Goal: Check status: Check status

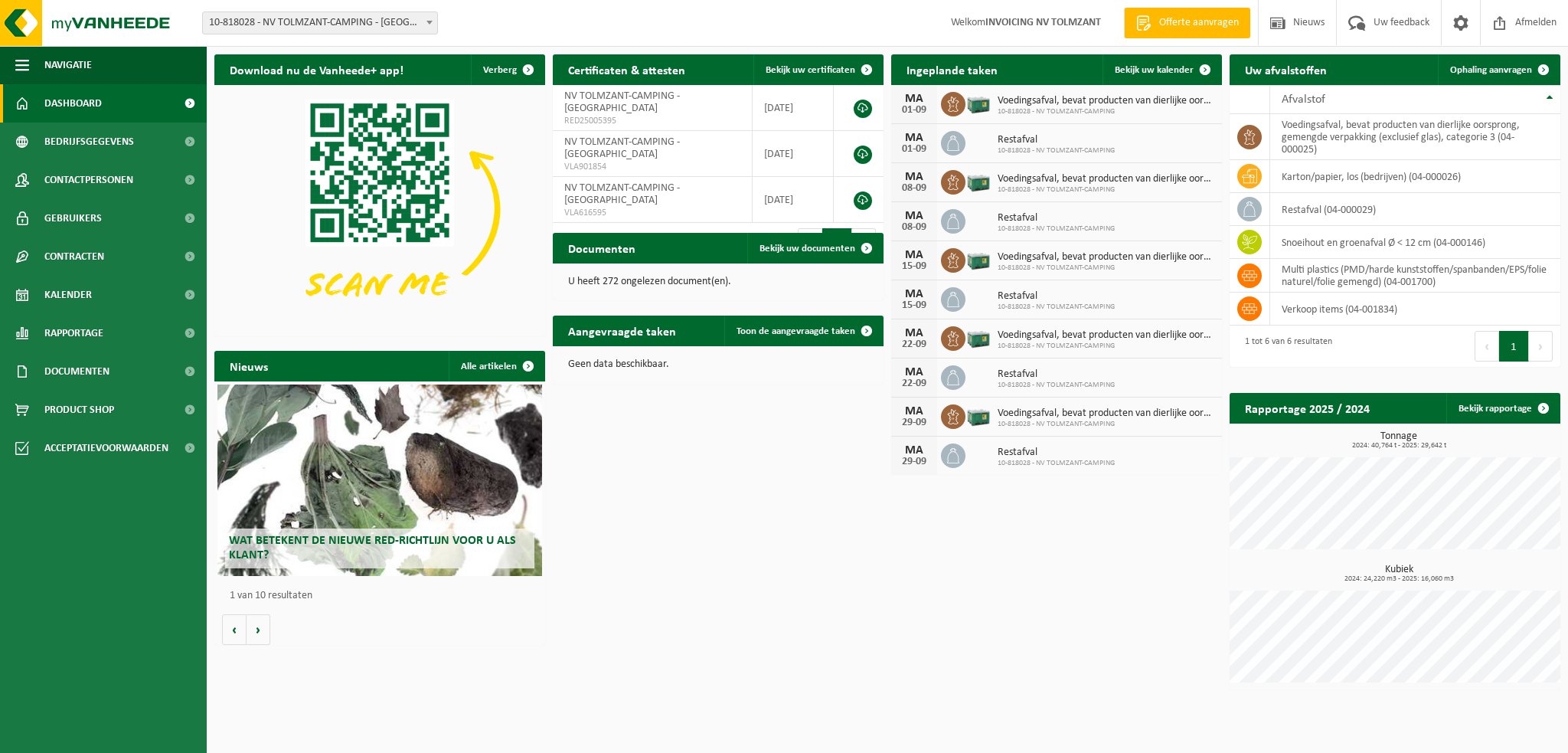
click at [97, 296] on link "Kalender" at bounding box center [103, 295] width 207 height 38
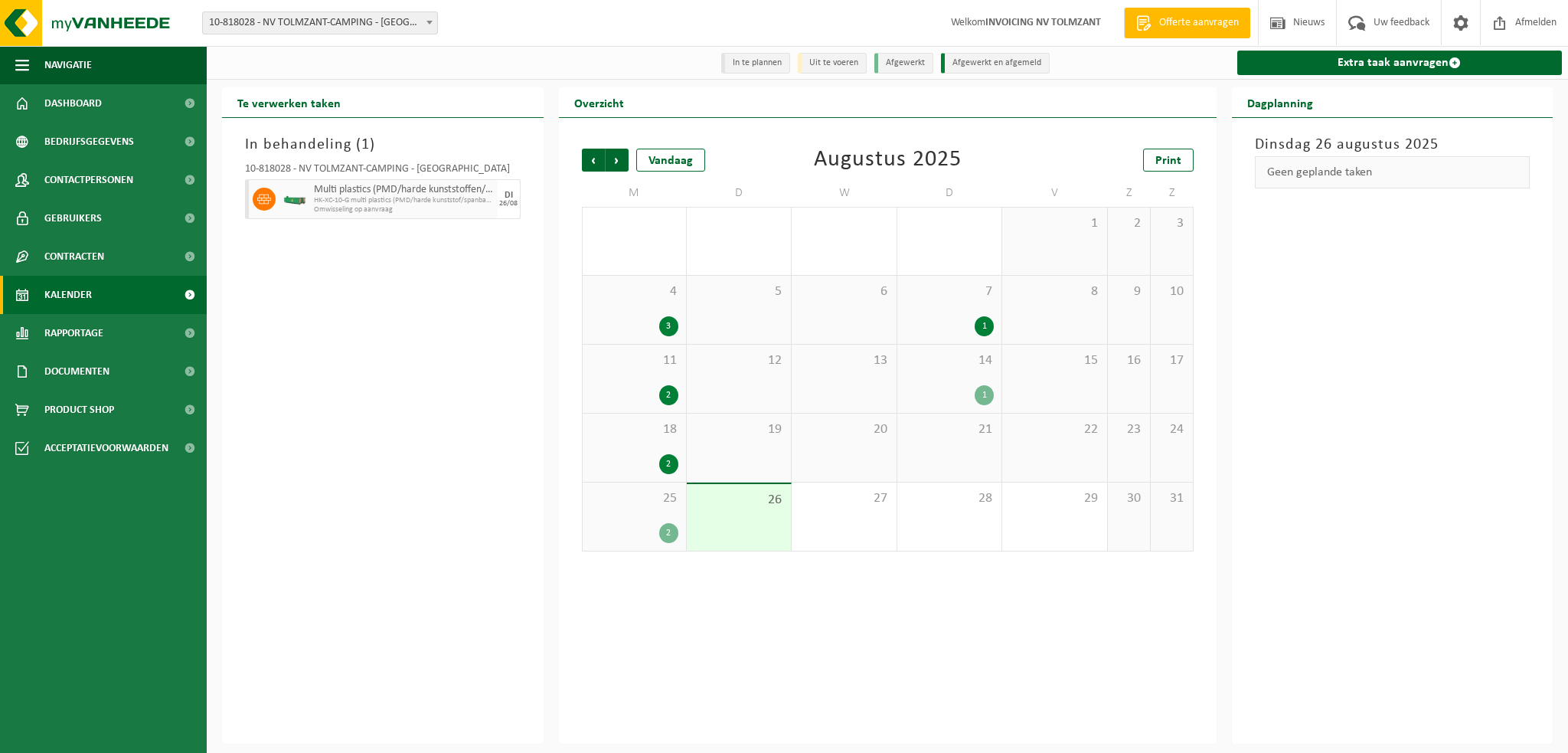
click at [742, 454] on div "19" at bounding box center [739, 447] width 104 height 68
click at [772, 501] on span "26" at bounding box center [739, 500] width 89 height 17
click at [750, 450] on div "19" at bounding box center [739, 447] width 104 height 68
click at [765, 520] on div "26" at bounding box center [739, 517] width 104 height 67
click at [833, 515] on div "27" at bounding box center [843, 515] width 104 height 68
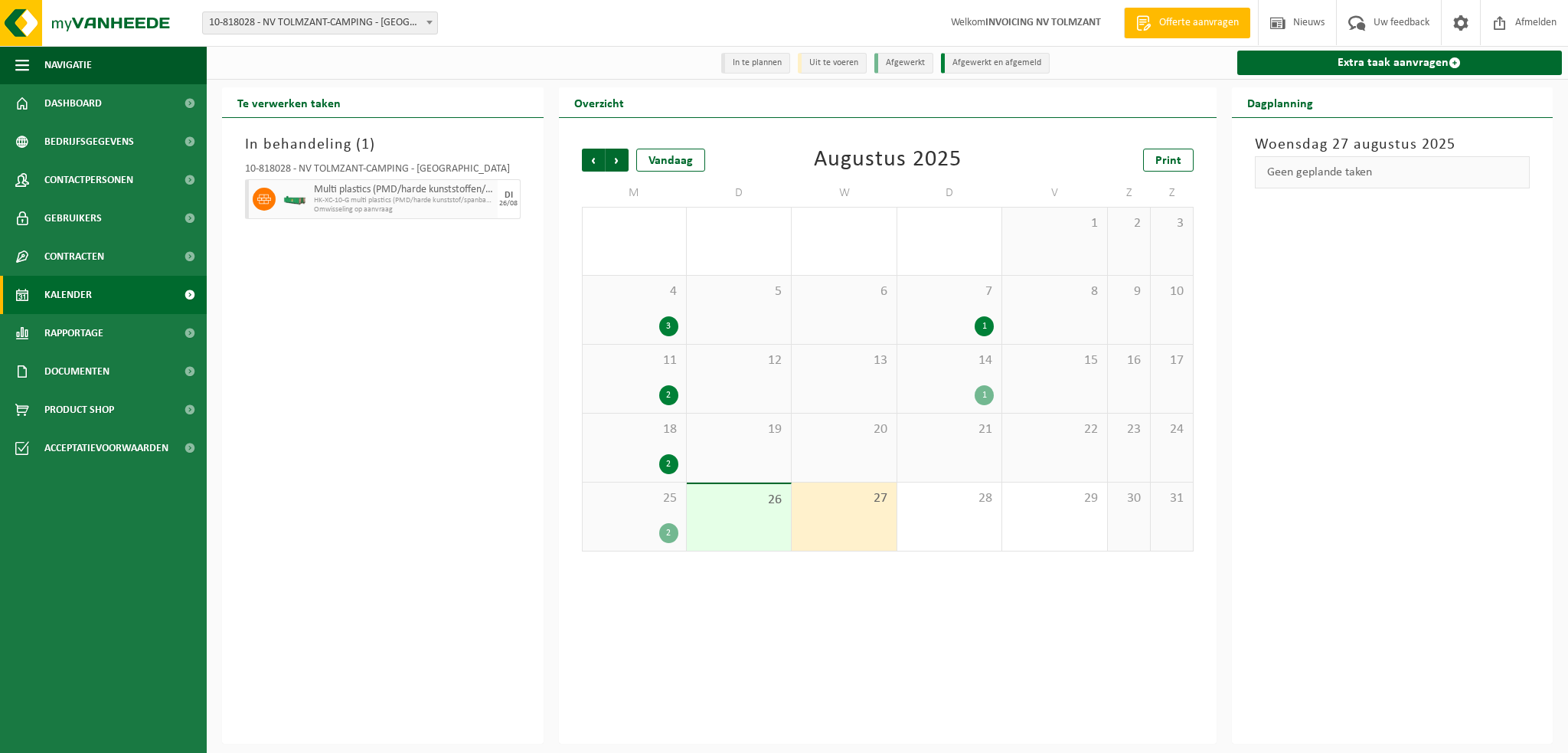
click at [925, 519] on div "28" at bounding box center [949, 515] width 104 height 68
